Goal: Task Accomplishment & Management: Manage account settings

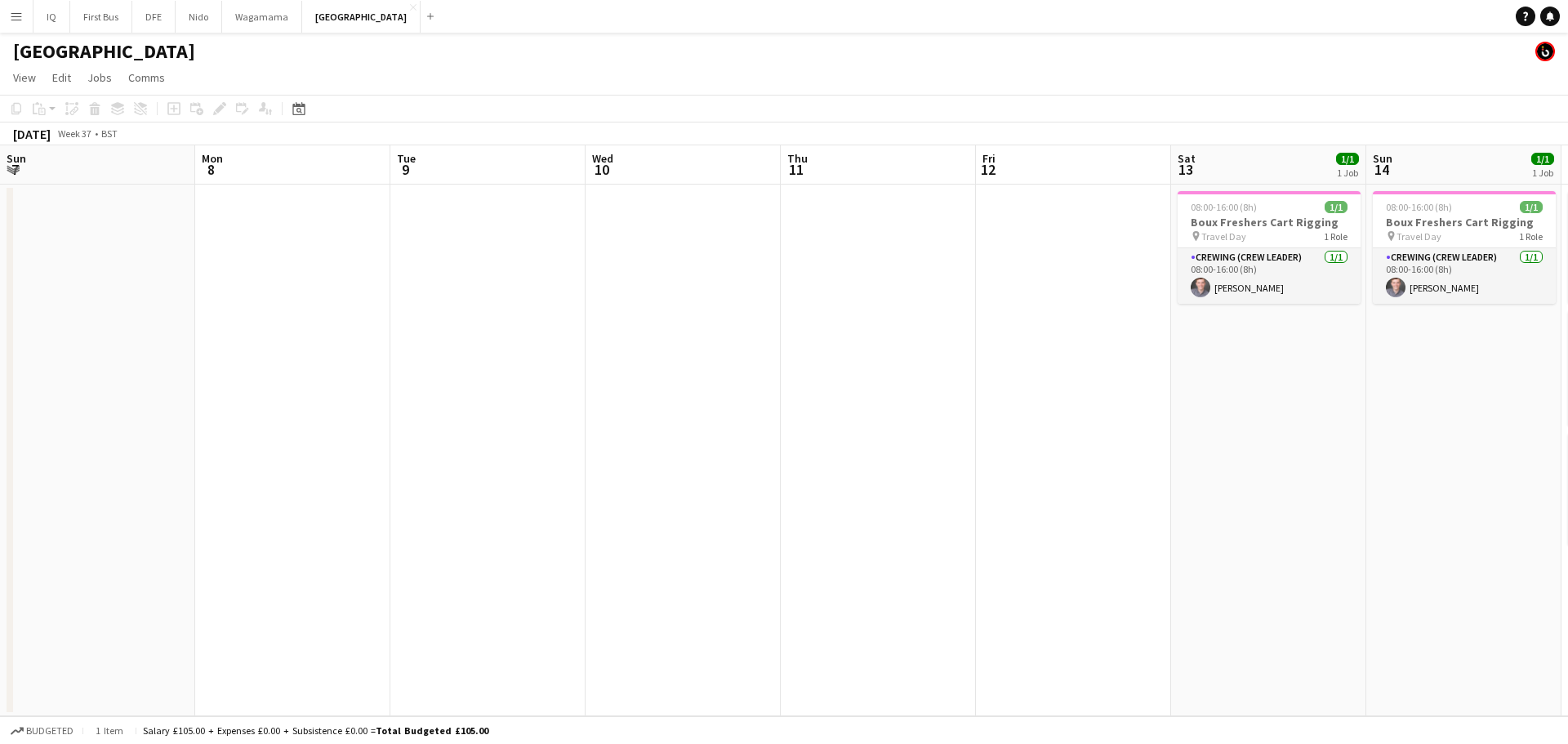
scroll to position [0, 542]
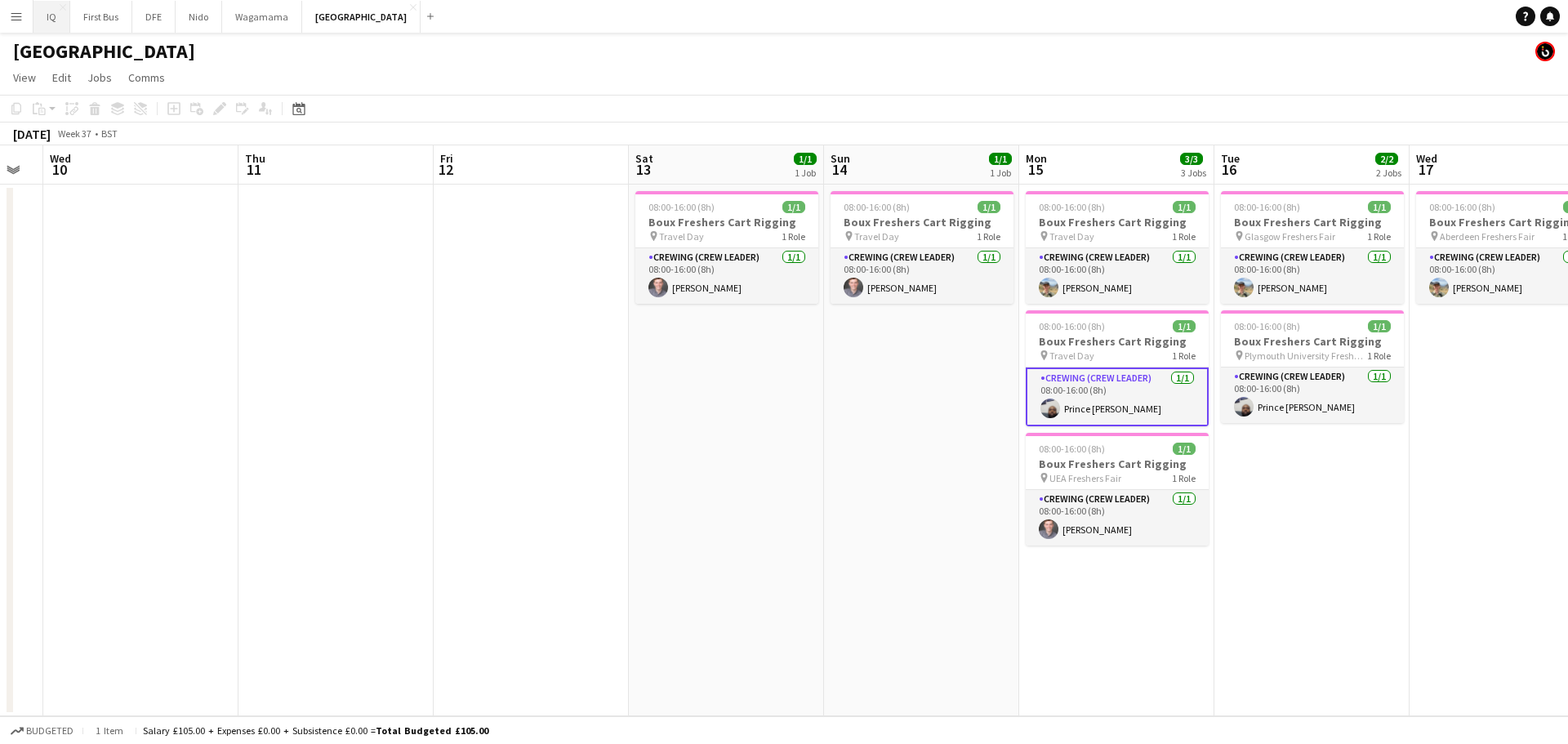
click at [35, 13] on button "IQ Close" at bounding box center [52, 16] width 36 height 32
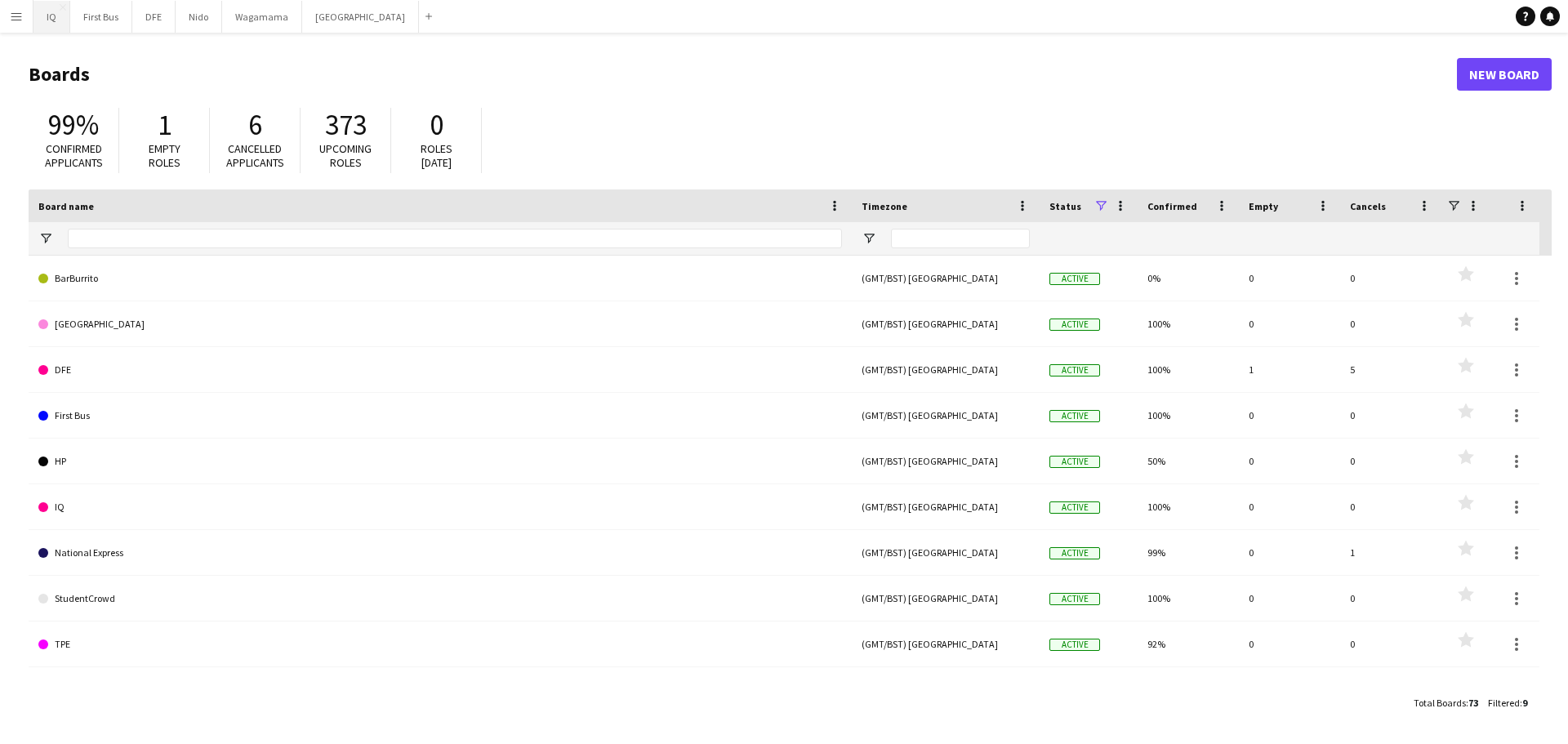
click at [49, 28] on button "IQ Close" at bounding box center [52, 16] width 36 height 32
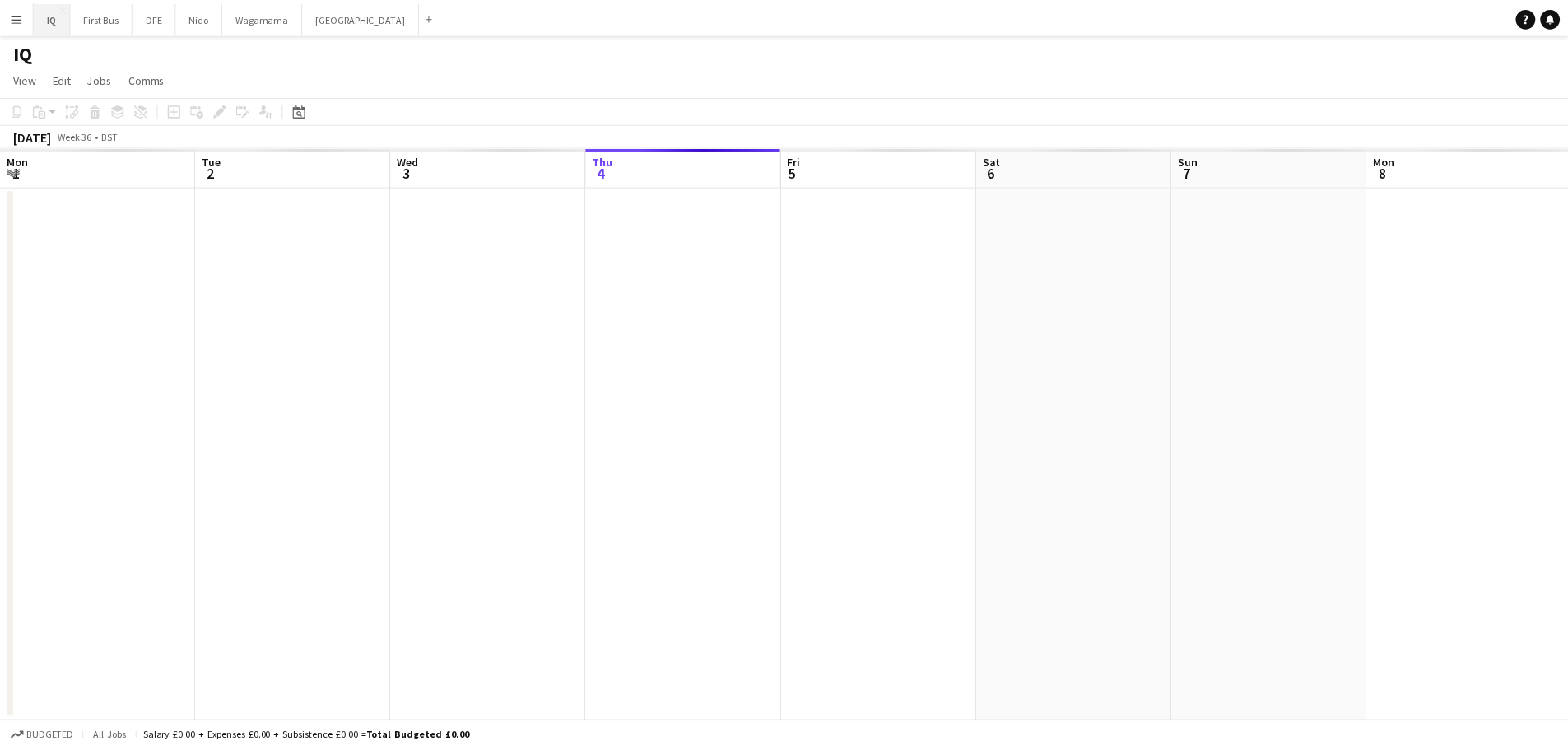
scroll to position [0, 394]
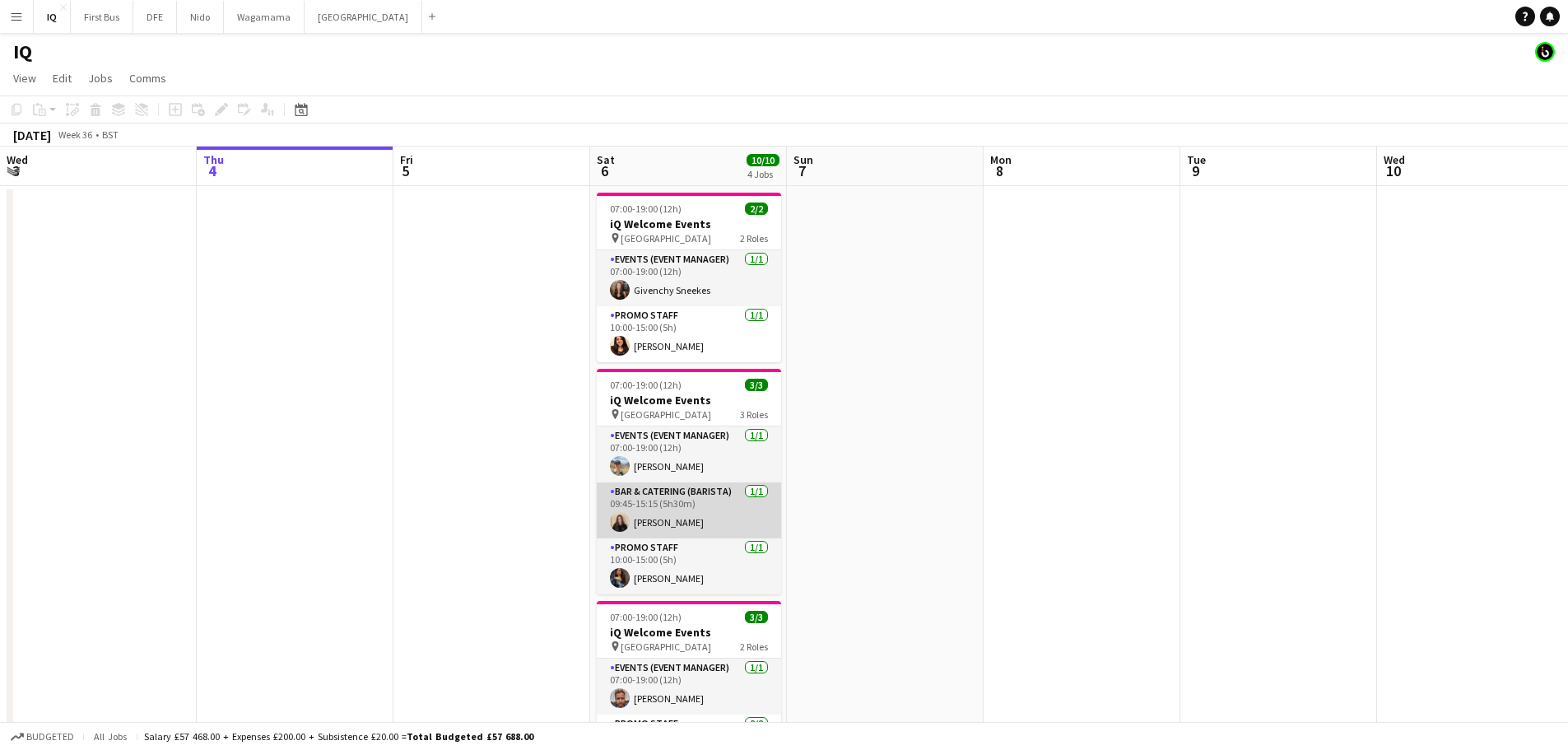
click at [684, 531] on app-card-role "Bar & Catering (Barista) 1/1 09:45-15:15 (5h30m) Ione Smith" at bounding box center [689, 511] width 185 height 56
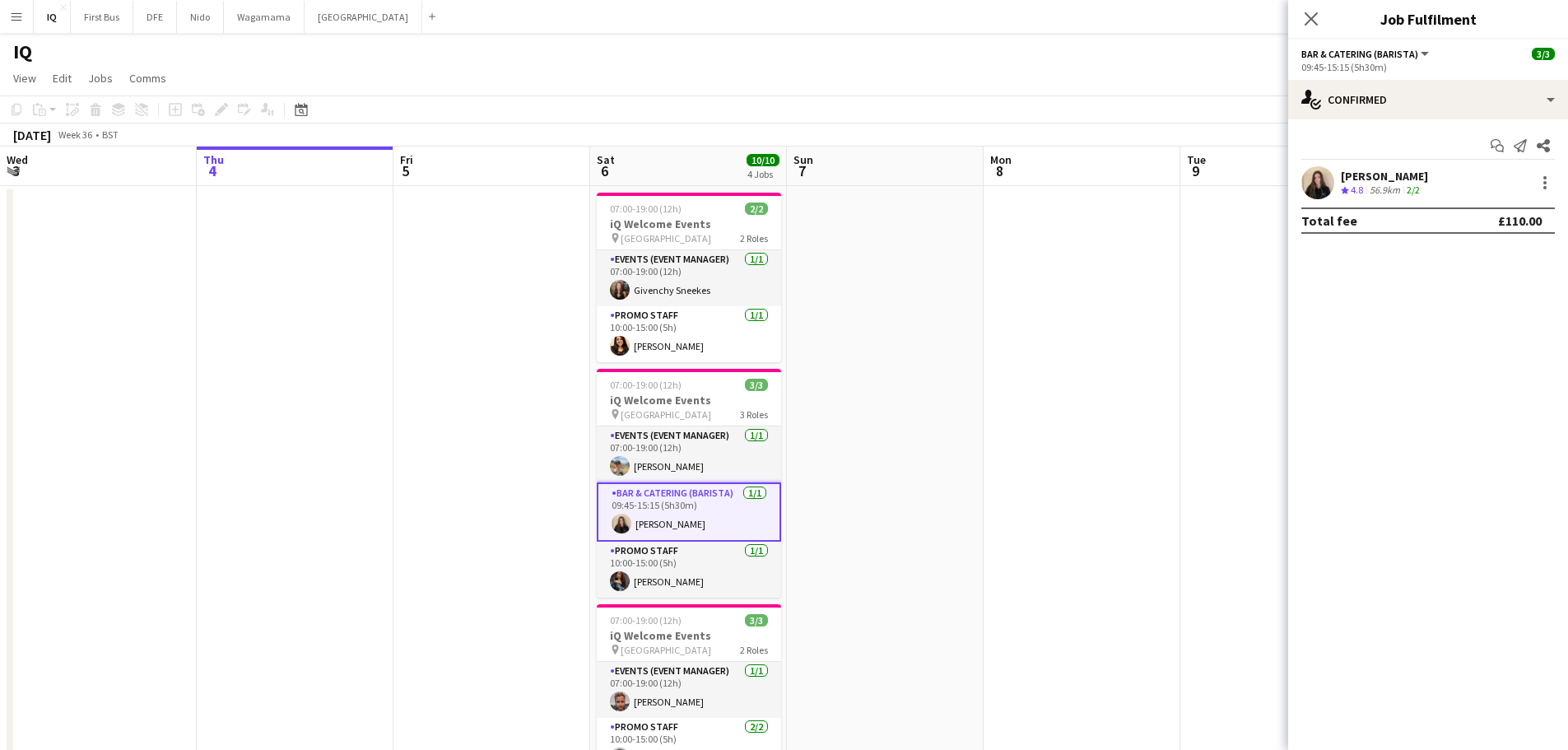
click at [1399, 170] on div "[PERSON_NAME]" at bounding box center [1385, 175] width 87 height 15
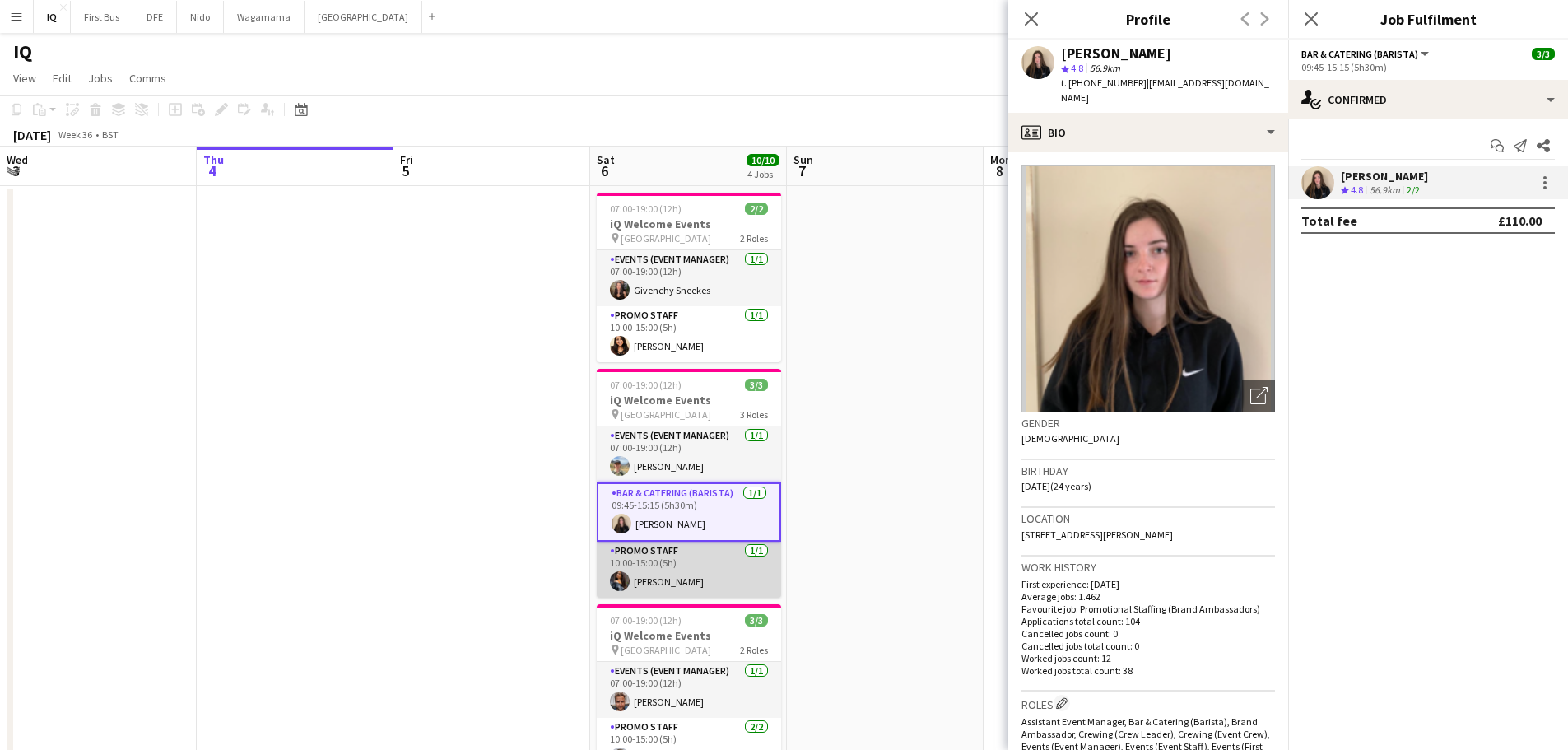
click at [660, 588] on app-card-role "Promo Staff 1/1 10:00-15:00 (5h) Alyssa Palmer" at bounding box center [689, 570] width 185 height 56
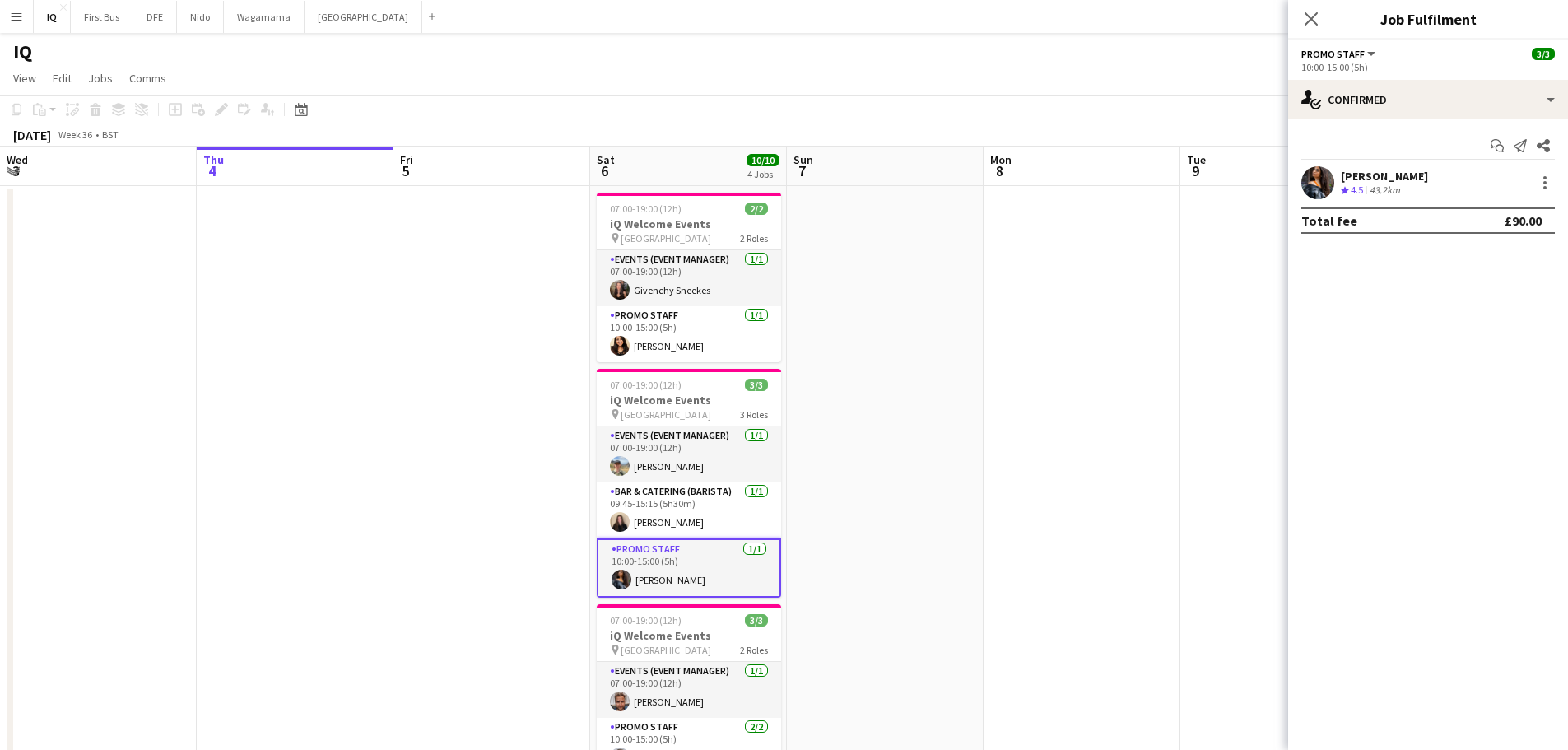
click at [1402, 181] on div "[PERSON_NAME]" at bounding box center [1385, 175] width 87 height 15
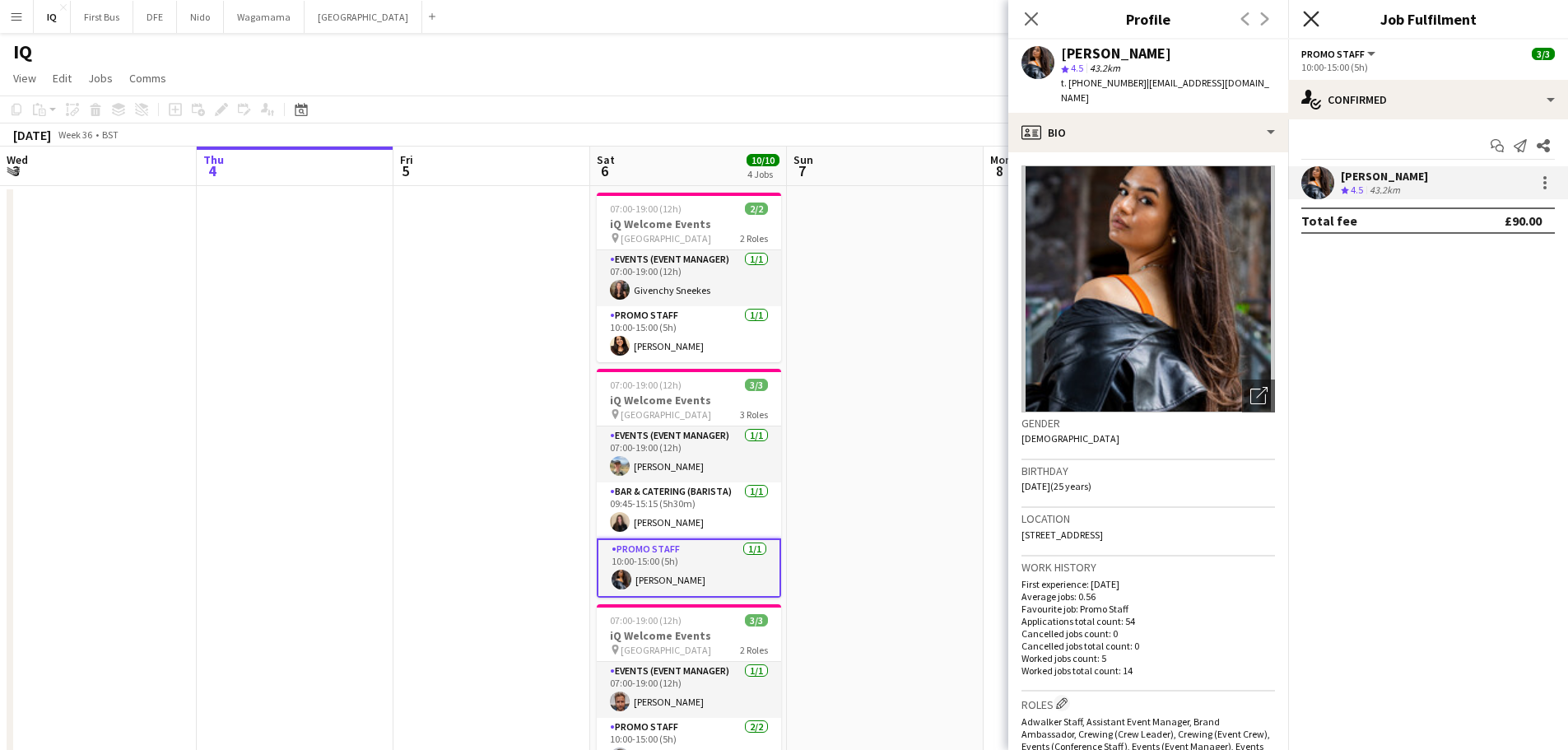
click at [1315, 23] on icon at bounding box center [1311, 18] width 15 height 15
